Goal: Task Accomplishment & Management: Use online tool/utility

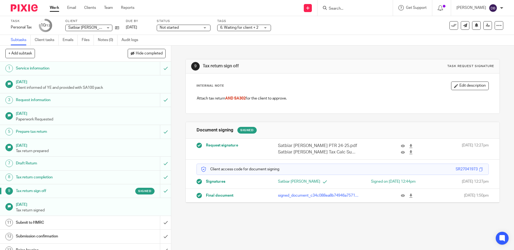
drag, startPoint x: 273, startPoint y: 84, endPoint x: 280, endPoint y: 51, distance: 33.9
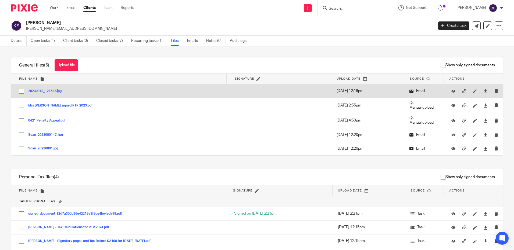
click at [21, 92] on input "checkbox" at bounding box center [21, 91] width 10 height 10
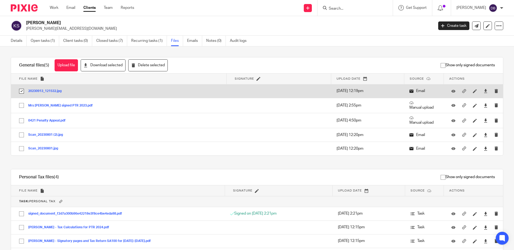
click at [21, 92] on input "checkbox" at bounding box center [21, 91] width 10 height 10
checkbox input "false"
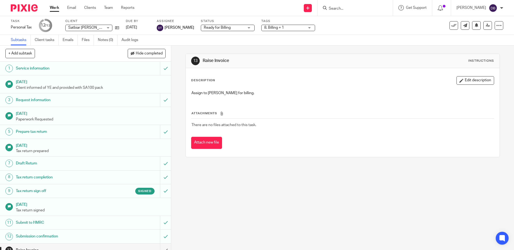
click at [52, 9] on link "Work" at bounding box center [54, 7] width 9 height 5
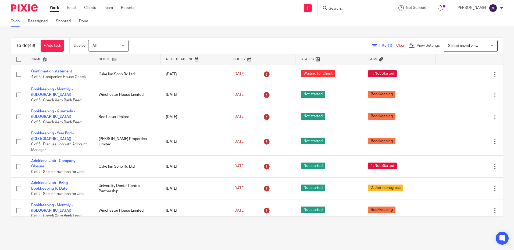
click at [346, 8] on input "Search" at bounding box center [352, 8] width 48 height 5
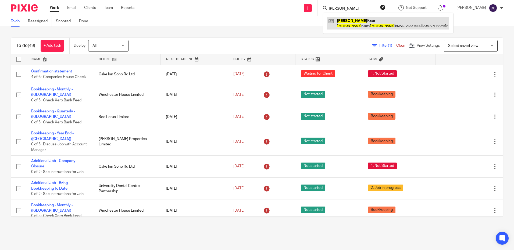
type input "lakhvir"
click at [366, 23] on link at bounding box center [388, 23] width 122 height 12
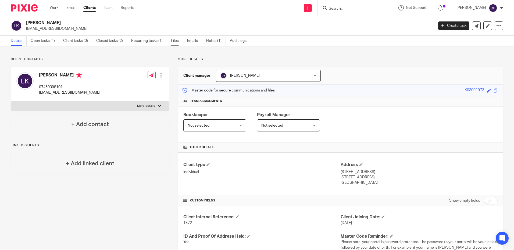
click at [174, 39] on link "Files" at bounding box center [177, 41] width 12 height 10
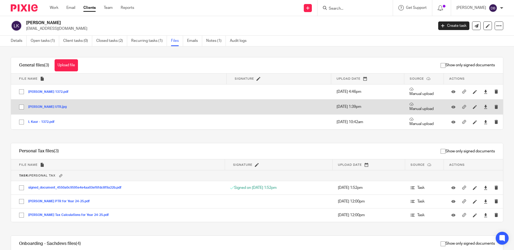
click at [42, 106] on button "Lakhvir UTR.jpg" at bounding box center [49, 107] width 42 height 4
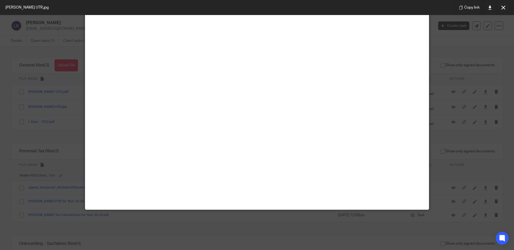
scroll to position [127, 0]
click at [503, 8] on icon at bounding box center [503, 8] width 4 height 4
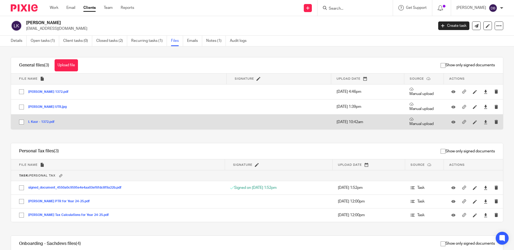
click at [46, 122] on button "L Kaur - 1372.pdf" at bounding box center [43, 122] width 30 height 4
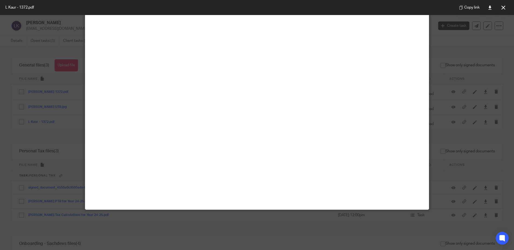
scroll to position [0, 0]
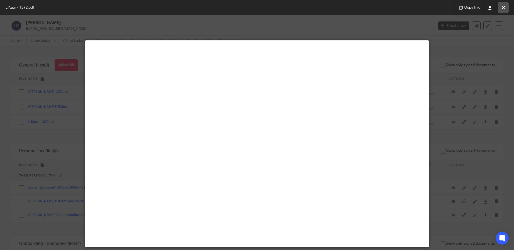
click at [502, 8] on icon at bounding box center [503, 8] width 4 height 4
